Goal: Transaction & Acquisition: Purchase product/service

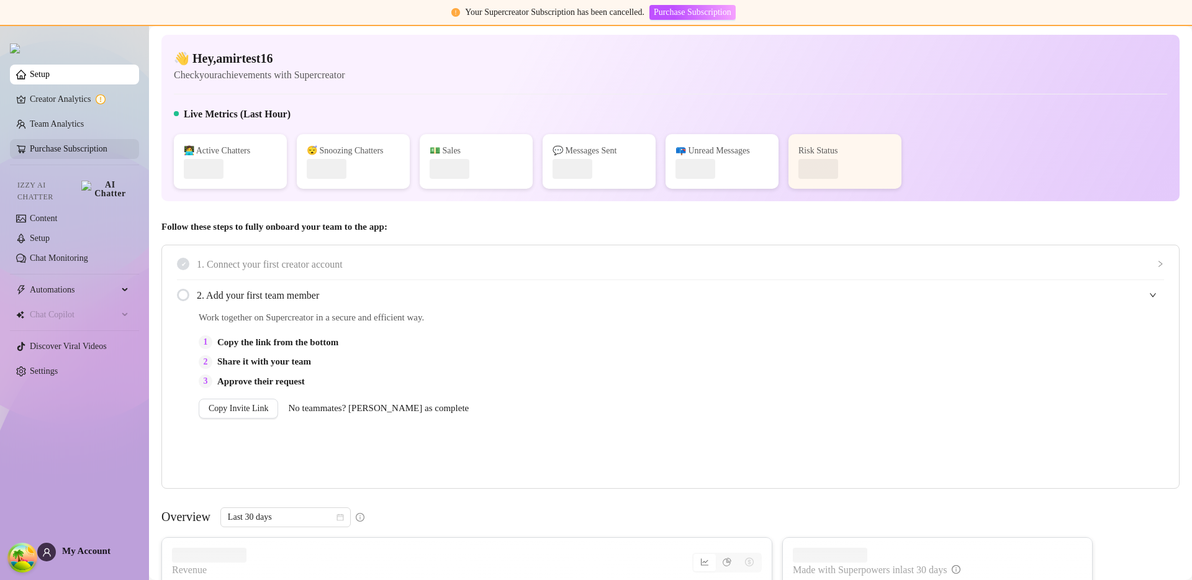
click at [48, 151] on link "Purchase Subscription" at bounding box center [69, 148] width 78 height 9
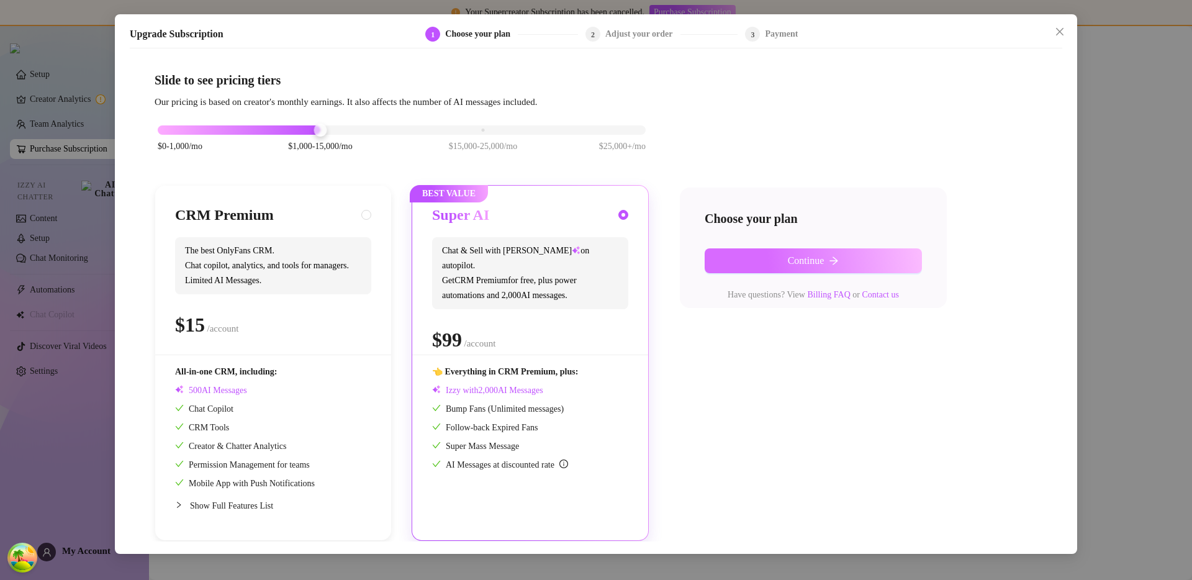
click at [799, 253] on button "Continue" at bounding box center [812, 260] width 217 height 25
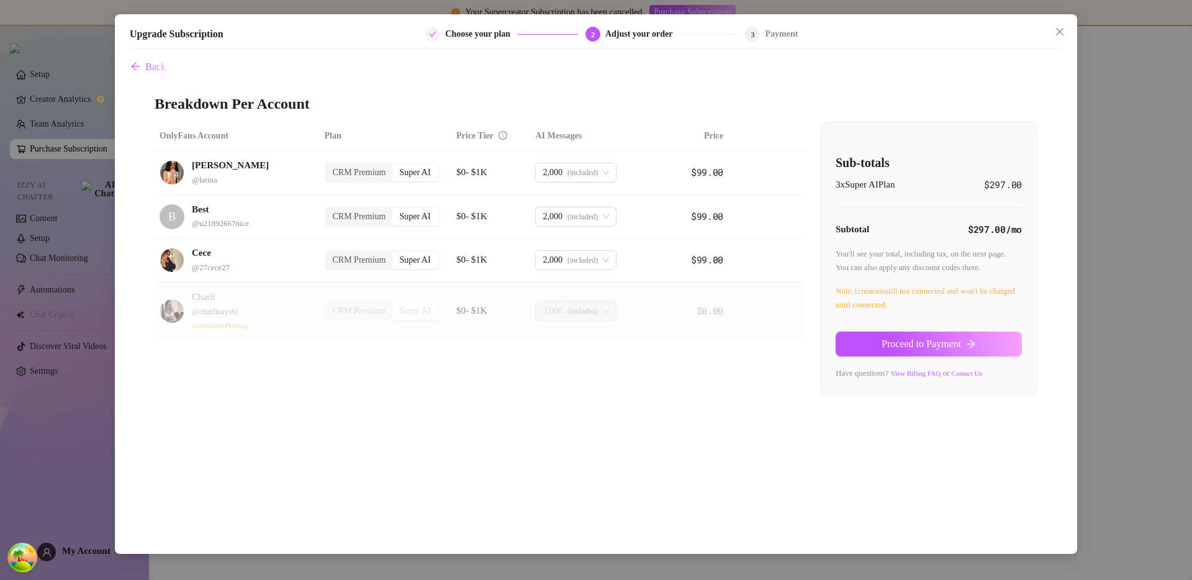
click at [157, 53] on div "Upgrade Subscription Choose your plan 2 Adjust your order 3 Payment Back Breakd…" at bounding box center [596, 283] width 962 height 539
click at [155, 60] on button "Back" at bounding box center [148, 67] width 37 height 25
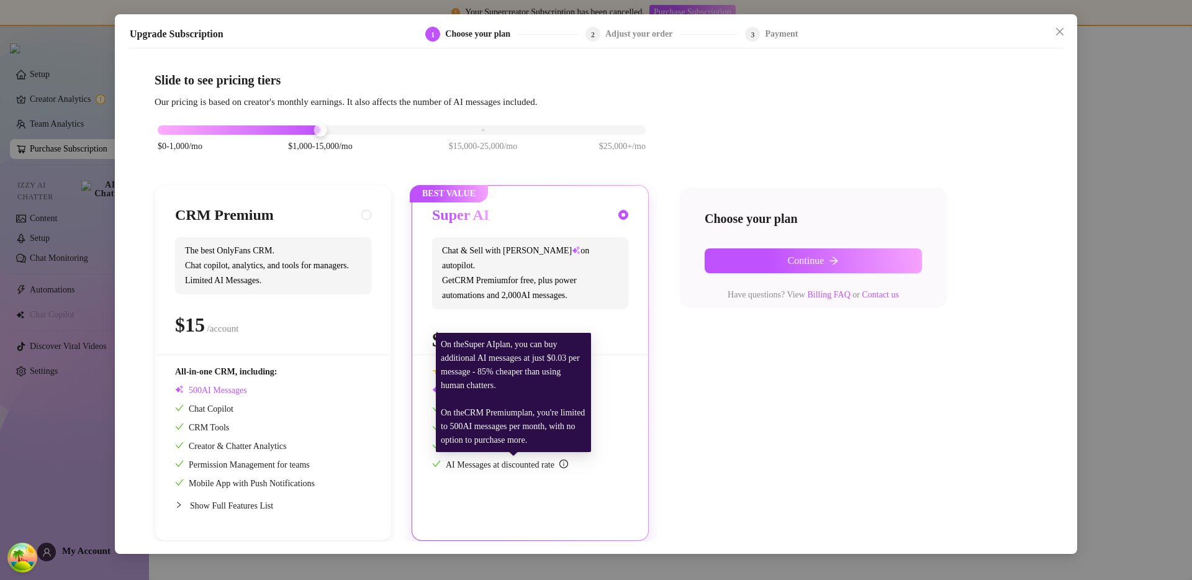
drag, startPoint x: 513, startPoint y: 440, endPoint x: 443, endPoint y: 330, distance: 130.3
click at [443, 333] on div "On the Super AI plan, you can buy additional AI messages at just $0.03 per mess…" at bounding box center [513, 392] width 155 height 119
copy div "On the Super AI plan, you can buy additional AI messages at just $0.03 per mess…"
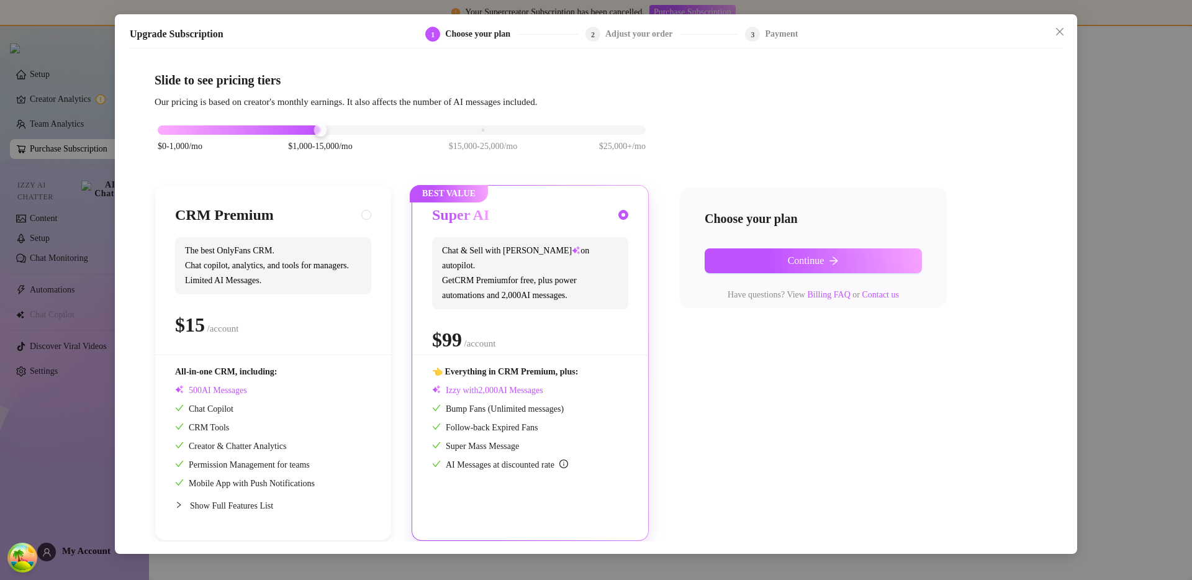
click at [1091, 222] on div "Upgrade Subscription 1 Choose your plan 2 Adjust your order 3 Payment Slide to …" at bounding box center [596, 290] width 1192 height 580
